Goal: Transaction & Acquisition: Purchase product/service

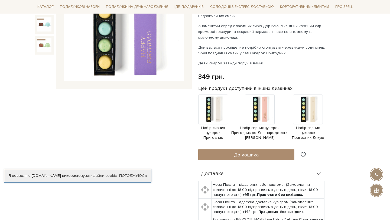
scroll to position [119, 0]
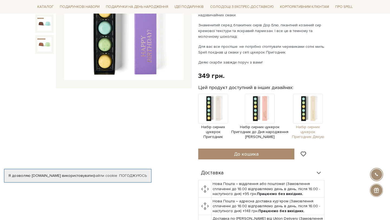
click at [310, 108] on img at bounding box center [308, 109] width 30 height 30
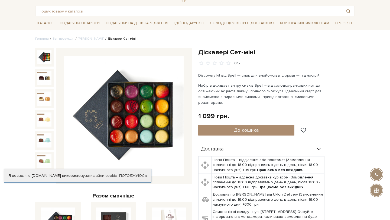
scroll to position [25, 0]
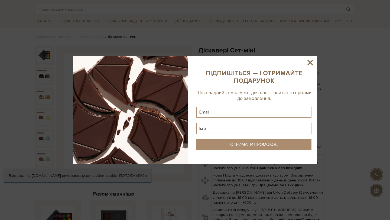
click at [309, 60] on icon at bounding box center [310, 62] width 9 height 9
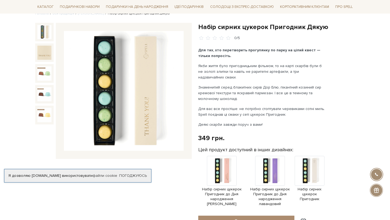
scroll to position [54, 0]
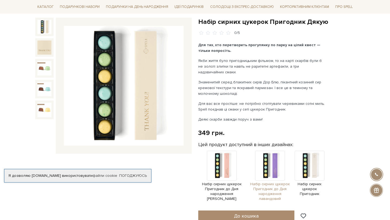
click at [268, 167] on img at bounding box center [270, 165] width 30 height 30
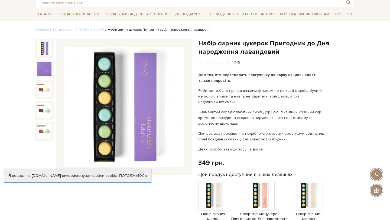
scroll to position [33, 0]
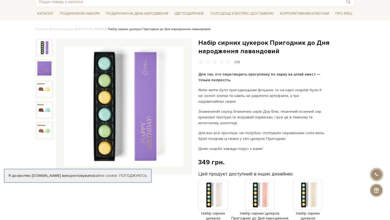
click at [173, 113] on img at bounding box center [124, 107] width 120 height 120
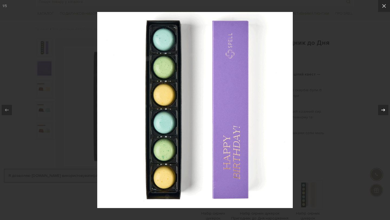
click at [385, 113] on div at bounding box center [383, 110] width 10 height 10
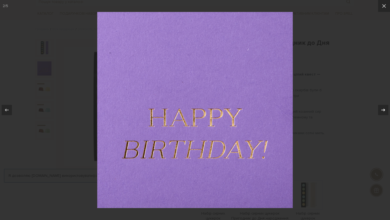
click at [385, 113] on div at bounding box center [383, 110] width 10 height 10
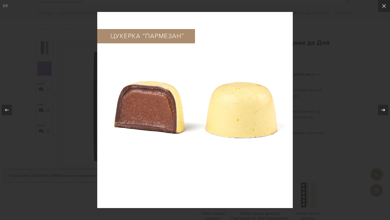
click at [385, 114] on div at bounding box center [383, 110] width 10 height 10
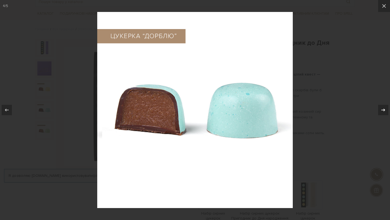
click at [385, 114] on div at bounding box center [383, 110] width 10 height 10
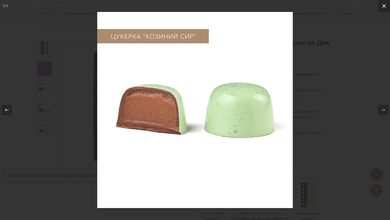
click at [383, 11] on button at bounding box center [384, 6] width 12 height 12
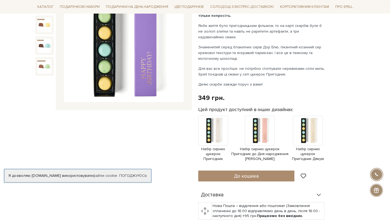
scroll to position [98, 0]
click at [130, 176] on link "Погоджуюсь" at bounding box center [133, 175] width 28 height 5
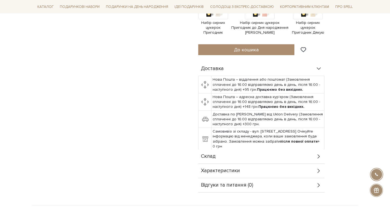
scroll to position [242, 0]
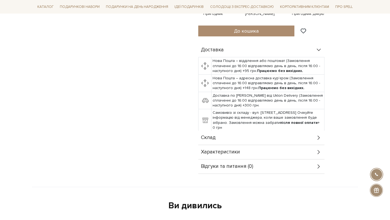
click at [215, 139] on span "Склад" at bounding box center [208, 137] width 15 height 5
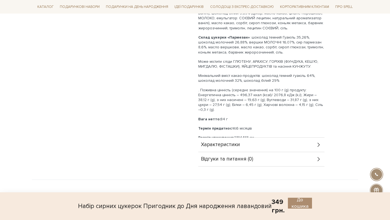
scroll to position [451, 0]
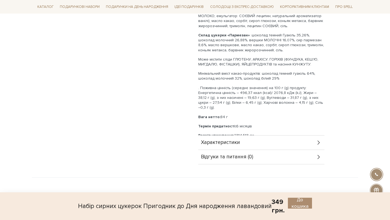
click at [214, 144] on span "Характеристики" at bounding box center [220, 142] width 39 height 5
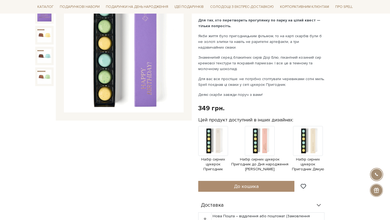
scroll to position [88, 0]
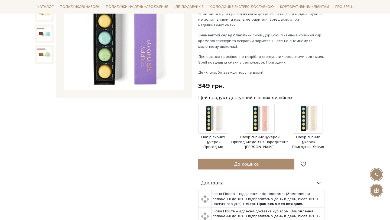
scroll to position [109, 0]
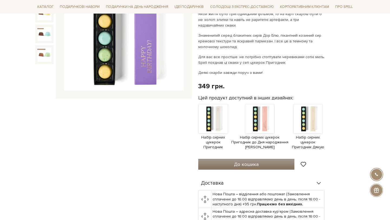
click at [280, 162] on button "До кошика" at bounding box center [246, 164] width 96 height 11
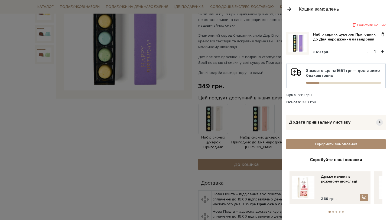
click at [325, 122] on span "Додати привітальну листівку" at bounding box center [320, 122] width 62 height 6
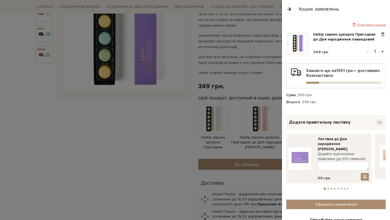
click at [381, 121] on span "−" at bounding box center [380, 122] width 7 height 7
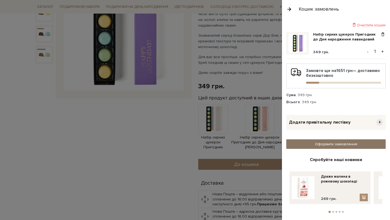
click at [330, 145] on link "Оформити замовлення" at bounding box center [336, 143] width 99 height 9
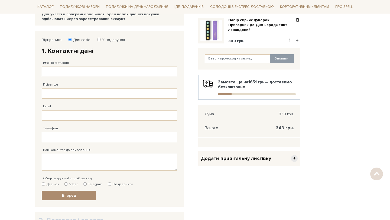
scroll to position [80, 0]
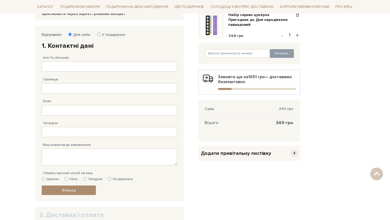
click at [99, 34] on label "У подарунок" at bounding box center [112, 34] width 27 height 5
click at [99, 34] on input "У подарунок" at bounding box center [99, 35] width 4 height 4
radio input "true"
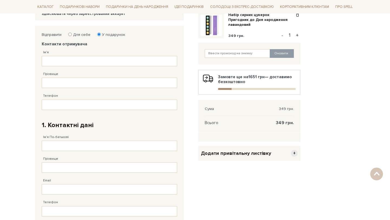
click at [86, 34] on label "Для себе" at bounding box center [80, 34] width 21 height 5
click at [72, 34] on input "Для себе" at bounding box center [70, 35] width 4 height 4
radio input "true"
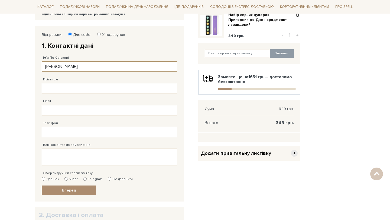
type input "Дмитро Борисович"
type input "Фєтєля"
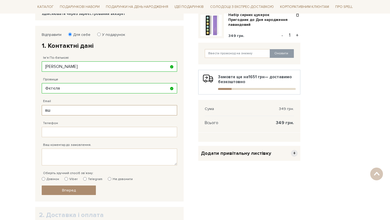
type input "в"
type input "dima_fetelya@yahoo.com"
type input "38 (096) 506 17 17"
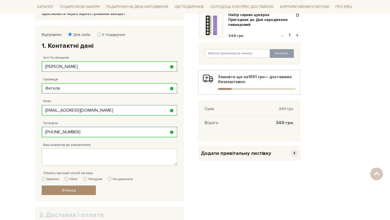
click at [94, 177] on label "Telegram" at bounding box center [92, 178] width 19 height 5
click at [87, 177] on input "Telegram" at bounding box center [85, 179] width 4 height 4
radio input "true"
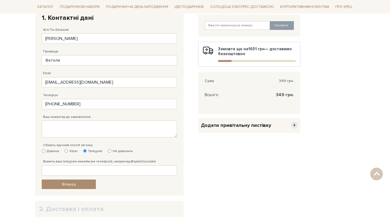
scroll to position [108, 0]
click at [54, 150] on label "Дзвінок" at bounding box center [50, 150] width 17 height 5
click at [45, 150] on input "Дзвінок" at bounding box center [44, 150] width 4 height 4
radio input "true"
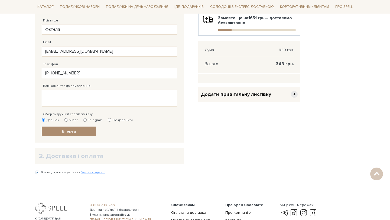
scroll to position [141, 0]
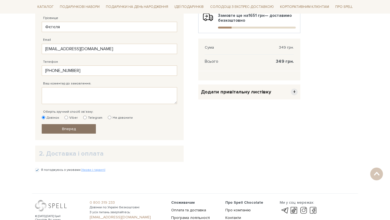
click at [87, 131] on link "Вперед" at bounding box center [69, 128] width 54 height 9
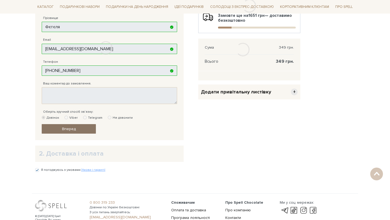
scroll to position [105, 0]
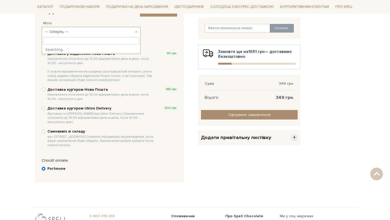
click at [71, 31] on span "--- Оберіть ---" at bounding box center [89, 31] width 89 height 5
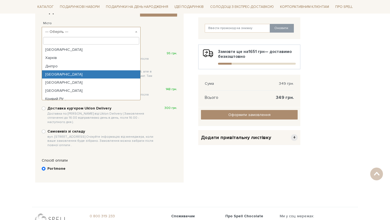
select select "Одеса"
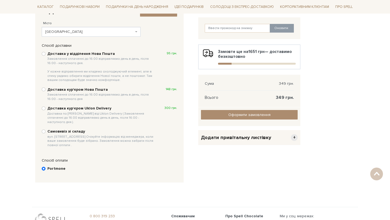
click at [45, 54] on input "Доставка у відділення Нова Пошта Замовлення сплаченні до 16:00 відправляємо ден…" at bounding box center [44, 54] width 4 height 4
radio input "true"
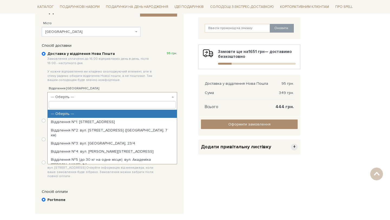
click at [74, 94] on span "--- Оберіть ---" at bounding box center [111, 96] width 120 height 5
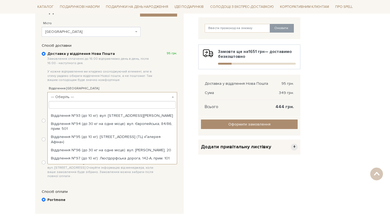
scroll to position [905, 0]
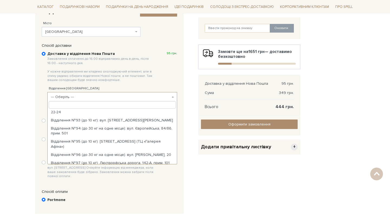
select select "Відділення №101 (до 10 кг): с. Лиманка, «Радужний» масив ж/масиву «Ульянівка», …"
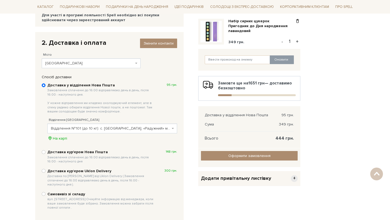
scroll to position [67, 0]
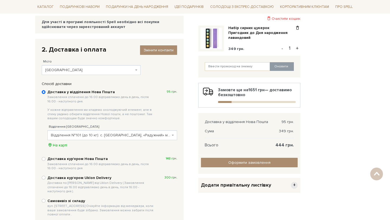
click at [265, 184] on span "Додати привітальну листівку" at bounding box center [236, 185] width 70 height 6
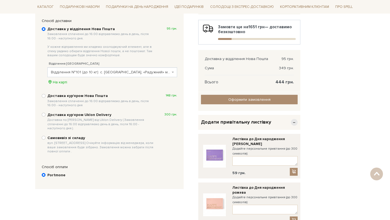
scroll to position [137, 0]
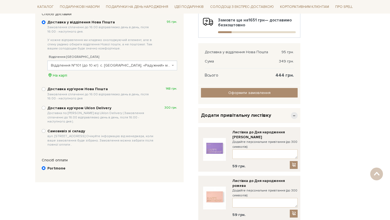
click at [217, 144] on img at bounding box center [214, 149] width 23 height 23
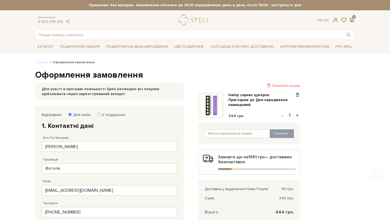
scroll to position [137, 0]
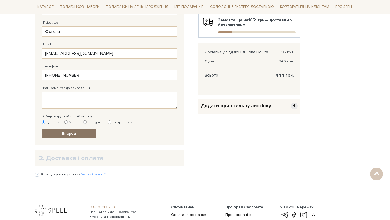
click at [85, 131] on link "Вперед" at bounding box center [69, 132] width 54 height 9
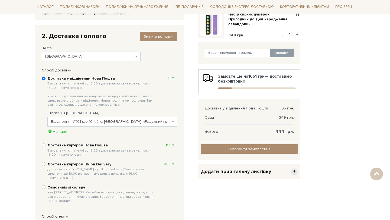
scroll to position [82, 0]
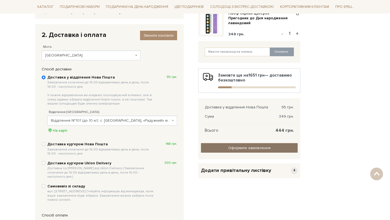
click at [247, 150] on input "Оформити замовлення" at bounding box center [249, 147] width 97 height 9
